Goal: Information Seeking & Learning: Learn about a topic

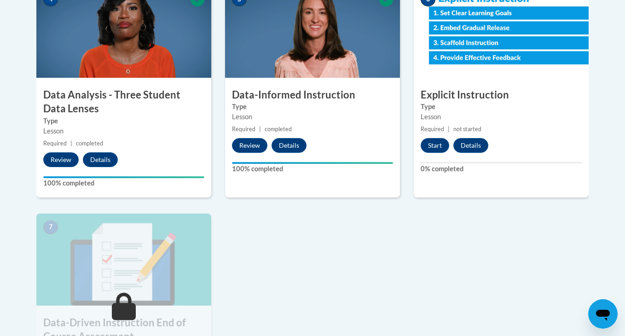
scroll to position [565, 0]
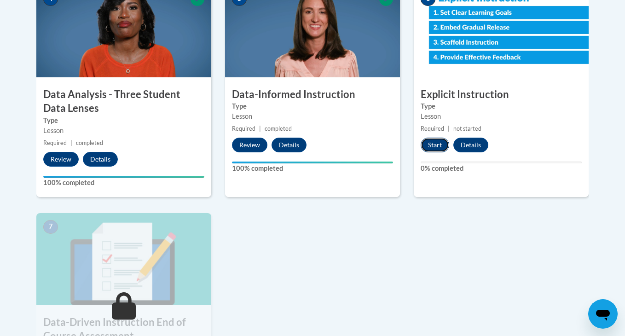
click at [433, 143] on button "Start" at bounding box center [434, 145] width 29 height 15
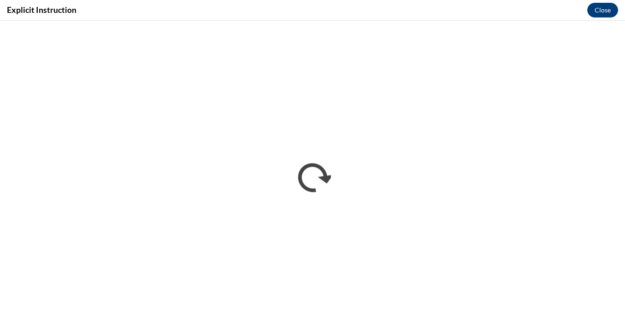
scroll to position [0, 0]
